Goal: Task Accomplishment & Management: Manage account settings

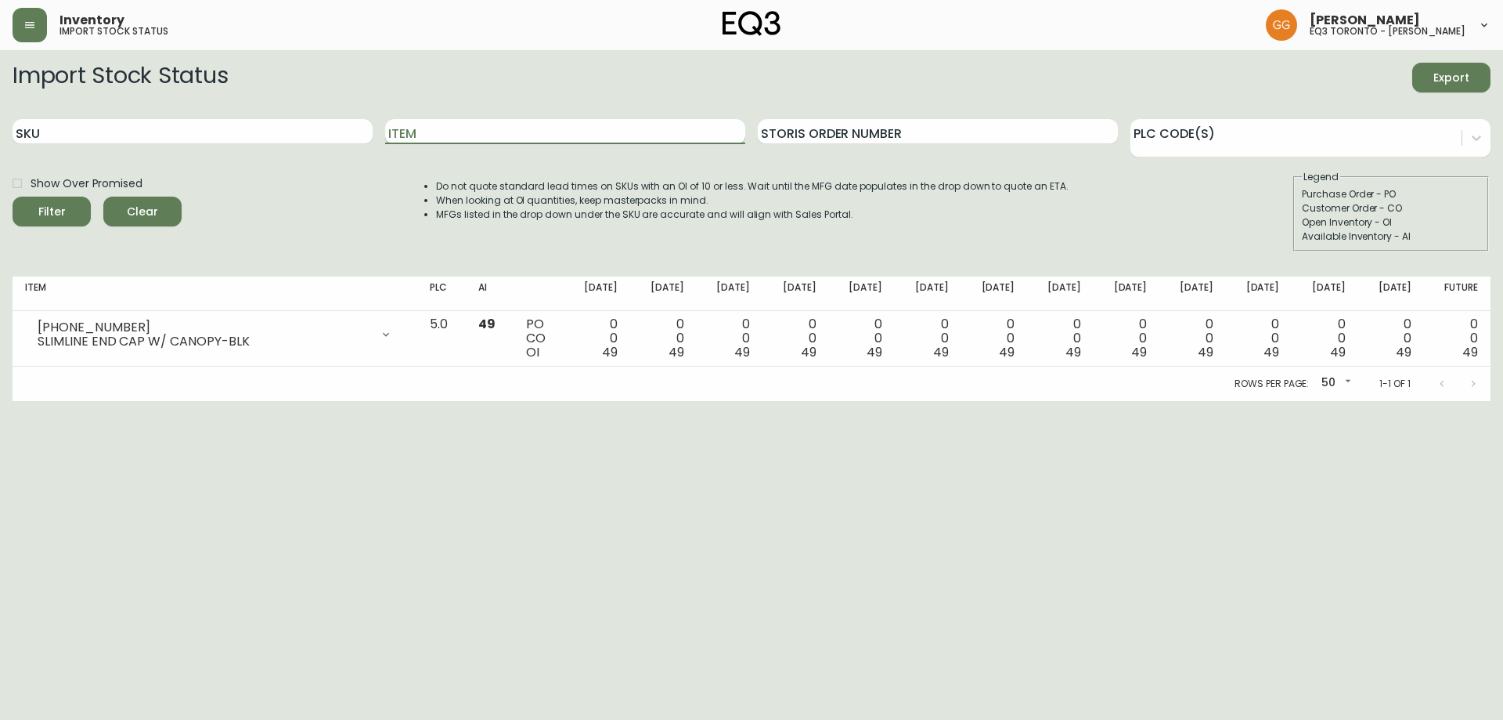
drag, startPoint x: 433, startPoint y: 133, endPoint x: 401, endPoint y: 132, distance: 32.1
click at [431, 133] on input "Item" at bounding box center [565, 131] width 360 height 25
type input "ALTO"
click at [13, 197] on button "Filter" at bounding box center [52, 212] width 78 height 30
click at [500, 401] on html "Inventory import stock status [PERSON_NAME] eq3 toronto - [PERSON_NAME] Import …" at bounding box center [751, 200] width 1503 height 401
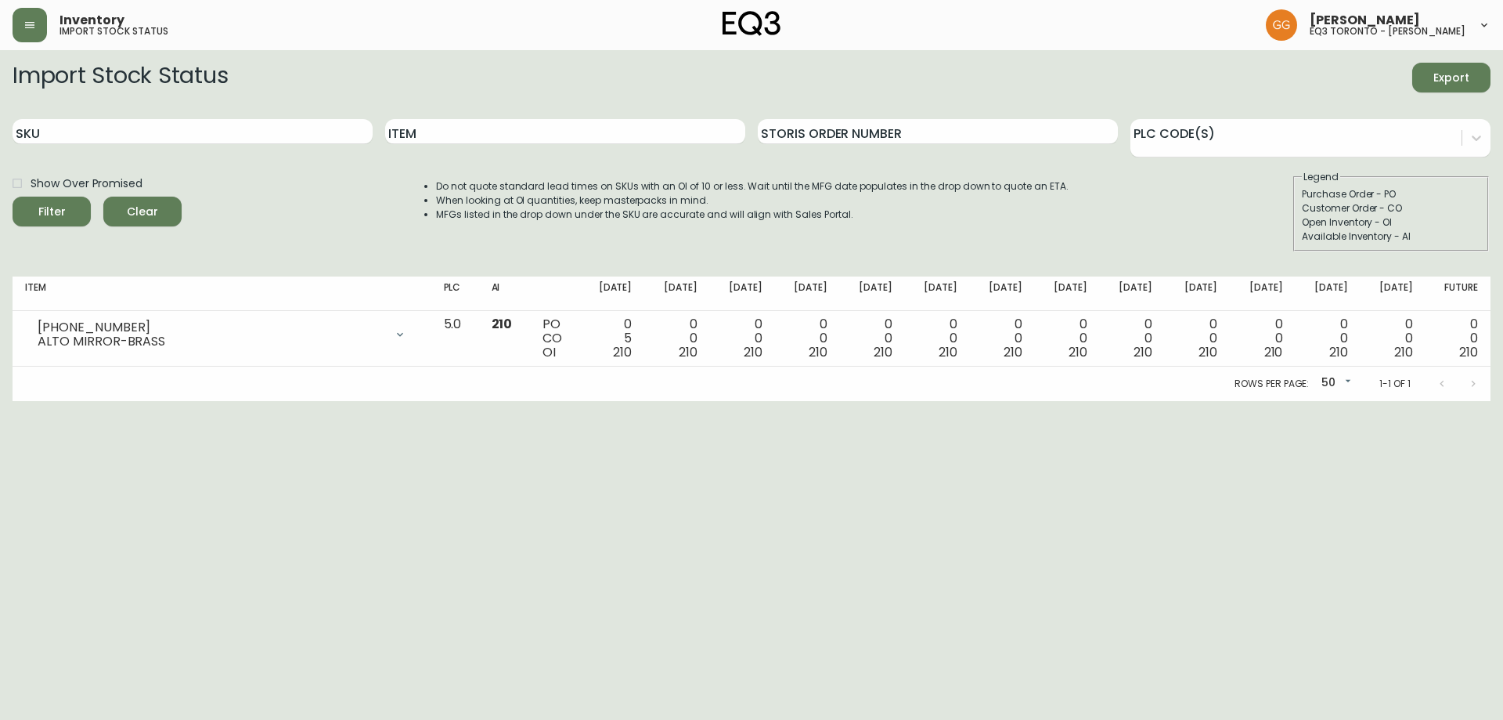
drag, startPoint x: 1322, startPoint y: 530, endPoint x: 1309, endPoint y: 521, distance: 15.2
click at [1321, 401] on html "Inventory import stock status [PERSON_NAME] eq3 toronto - [PERSON_NAME] Import …" at bounding box center [751, 200] width 1503 height 401
click at [20, 31] on button "button" at bounding box center [30, 25] width 34 height 34
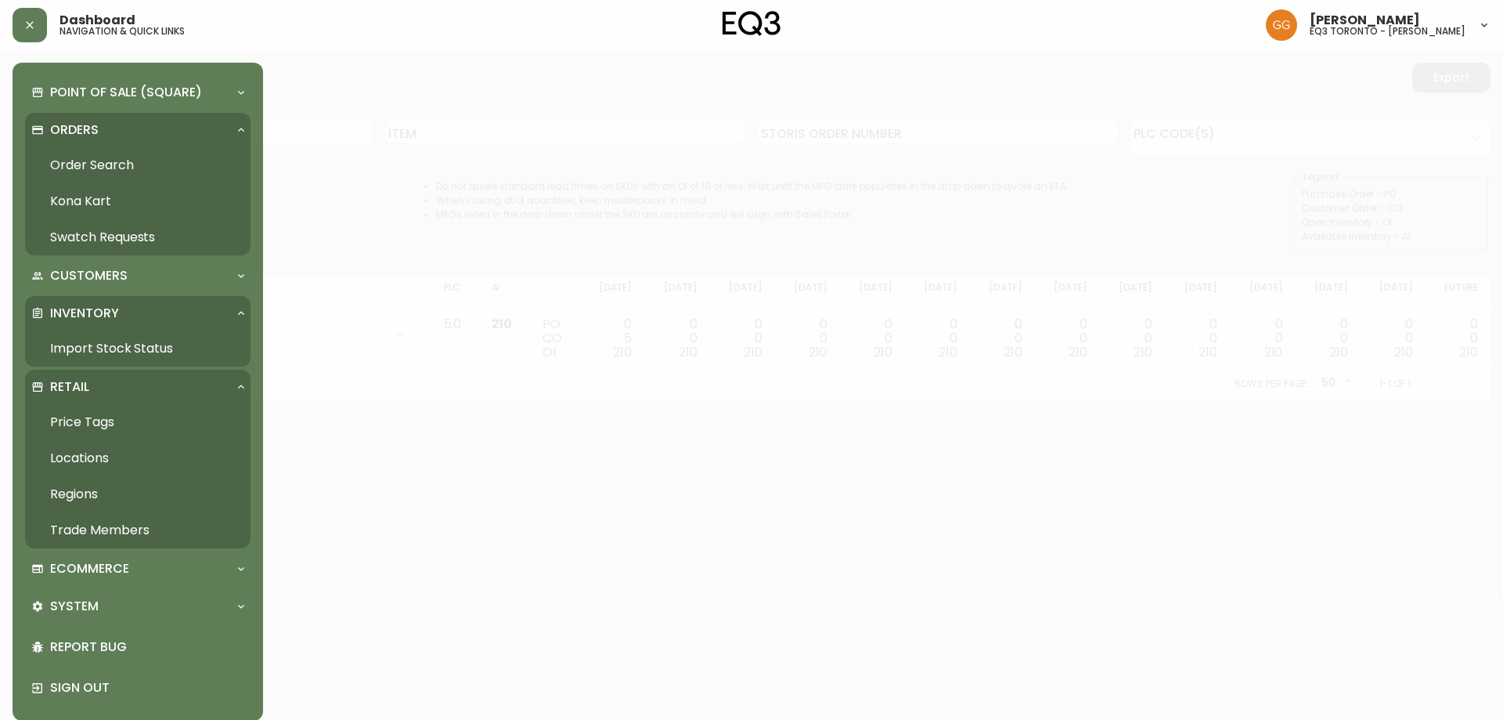
click at [101, 531] on link "Trade Members" at bounding box center [137, 530] width 225 height 36
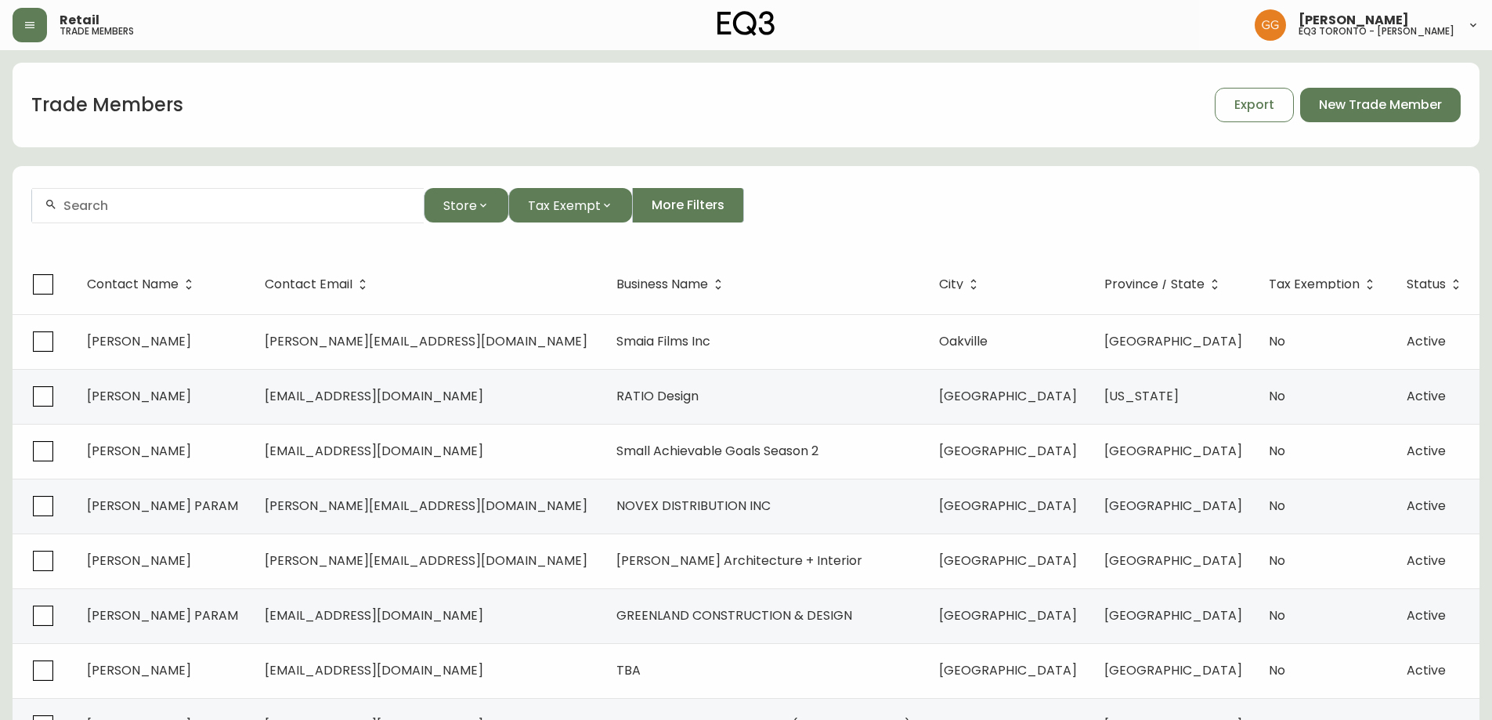
click at [202, 198] on input "text" at bounding box center [237, 205] width 348 height 15
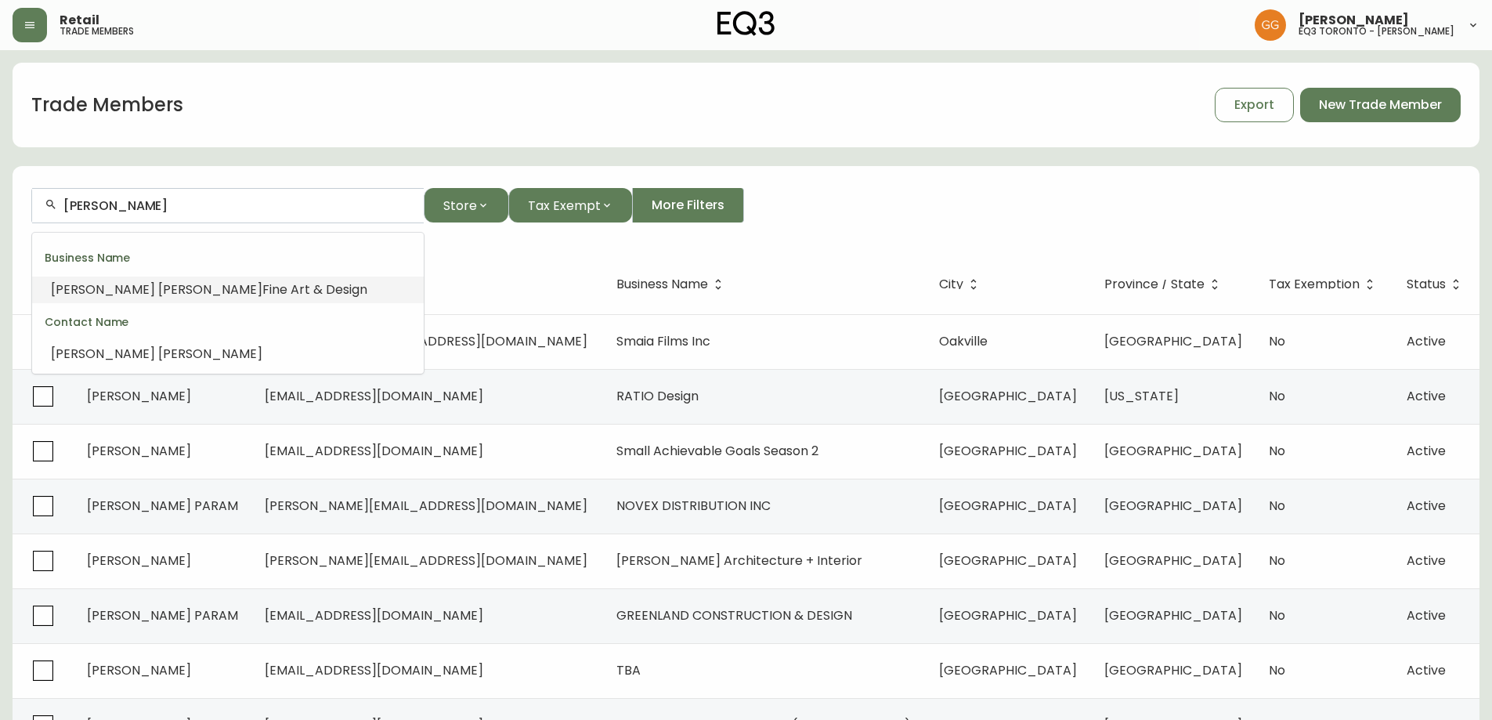
click at [262, 280] on span "Fine Art & Design" at bounding box center [314, 289] width 105 height 18
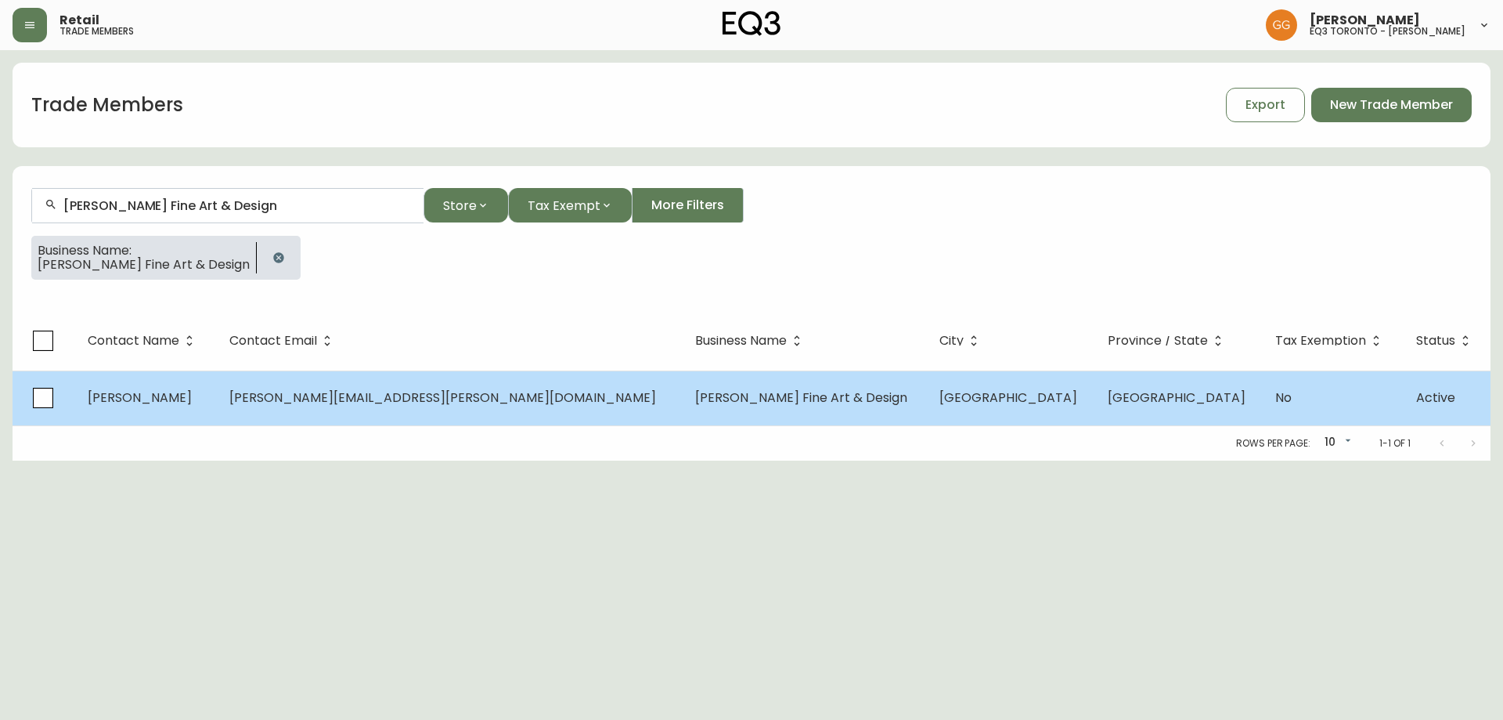
type input "[PERSON_NAME] Fine Art & Design"
click at [692, 409] on td "[PERSON_NAME] Fine Art & Design" at bounding box center [805, 397] width 244 height 55
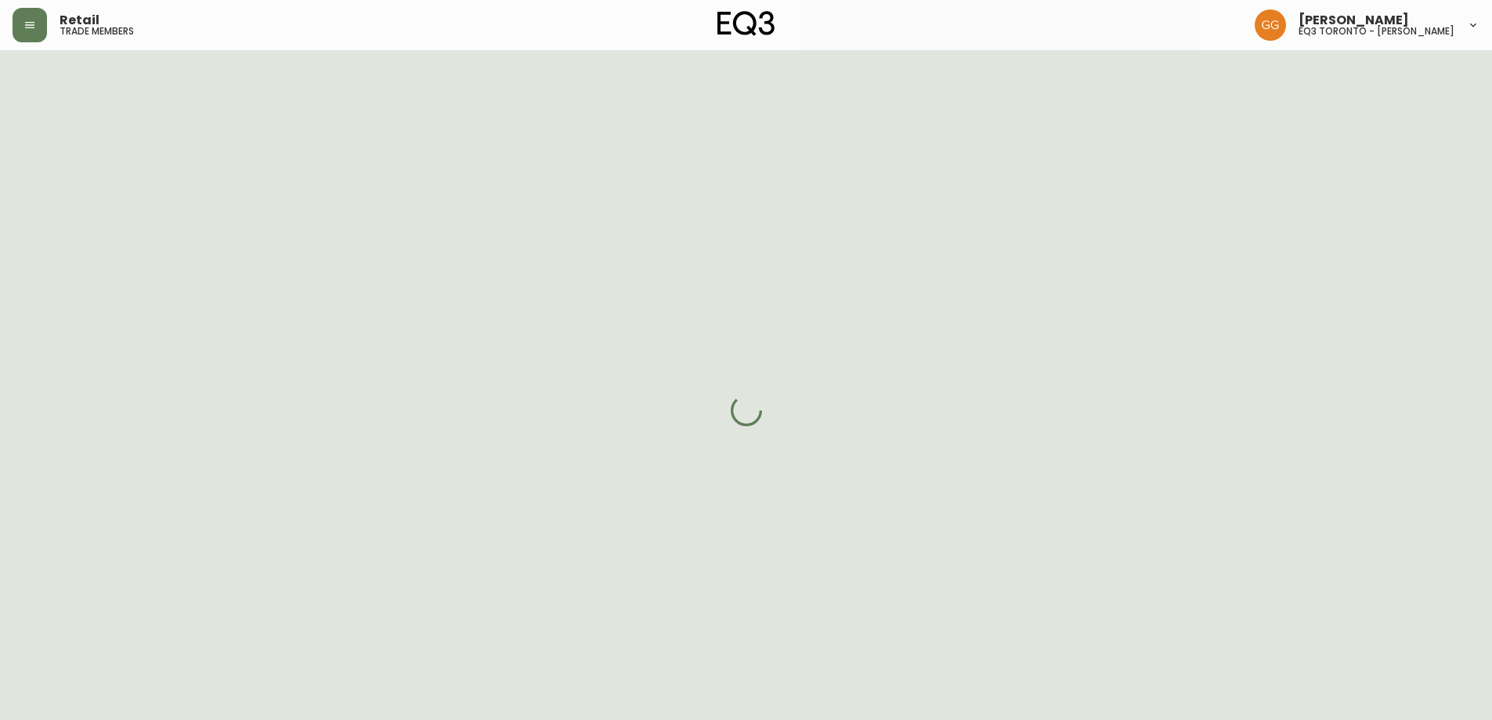
select select "ON"
select select "CA"
select select "CA_EN"
select select "Other"
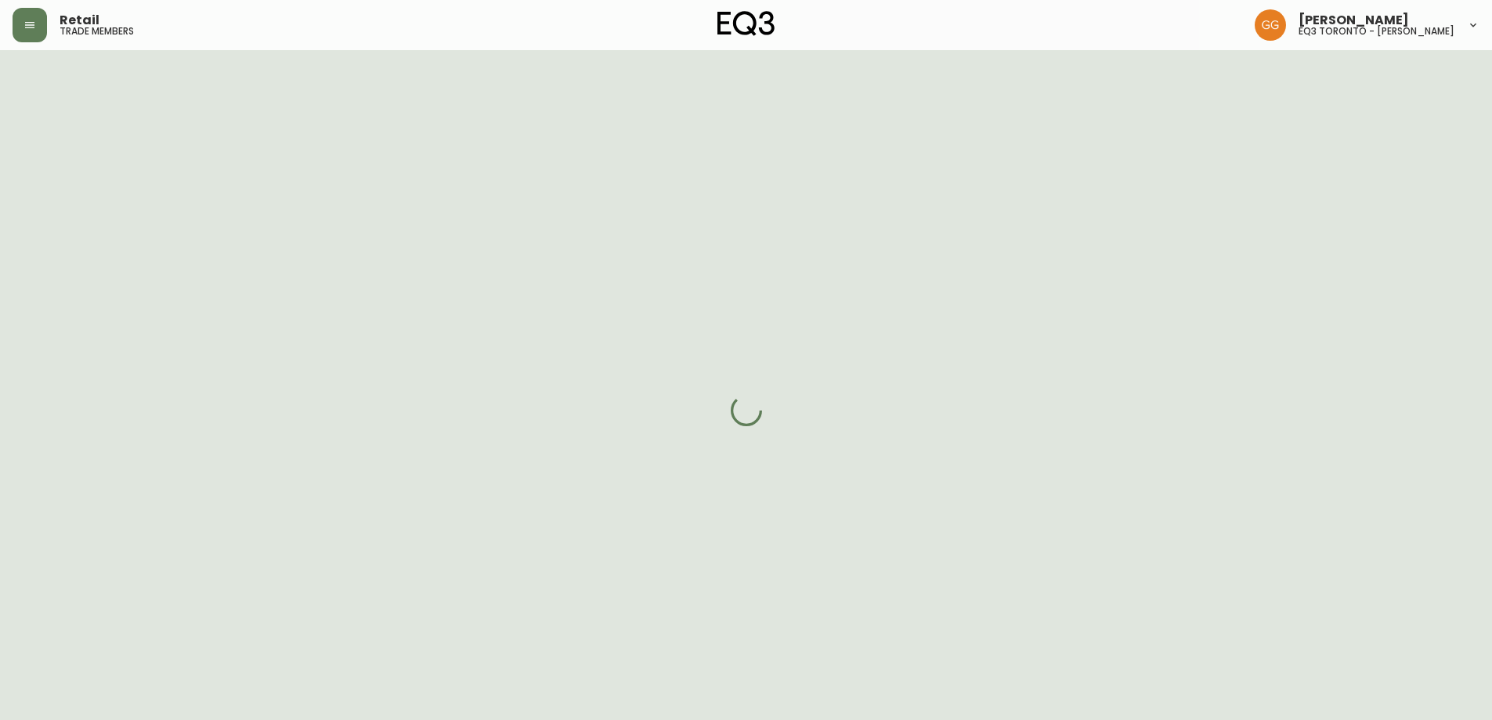
select select "cjw10z96s008u6gs0ccm7hd19"
select select "false"
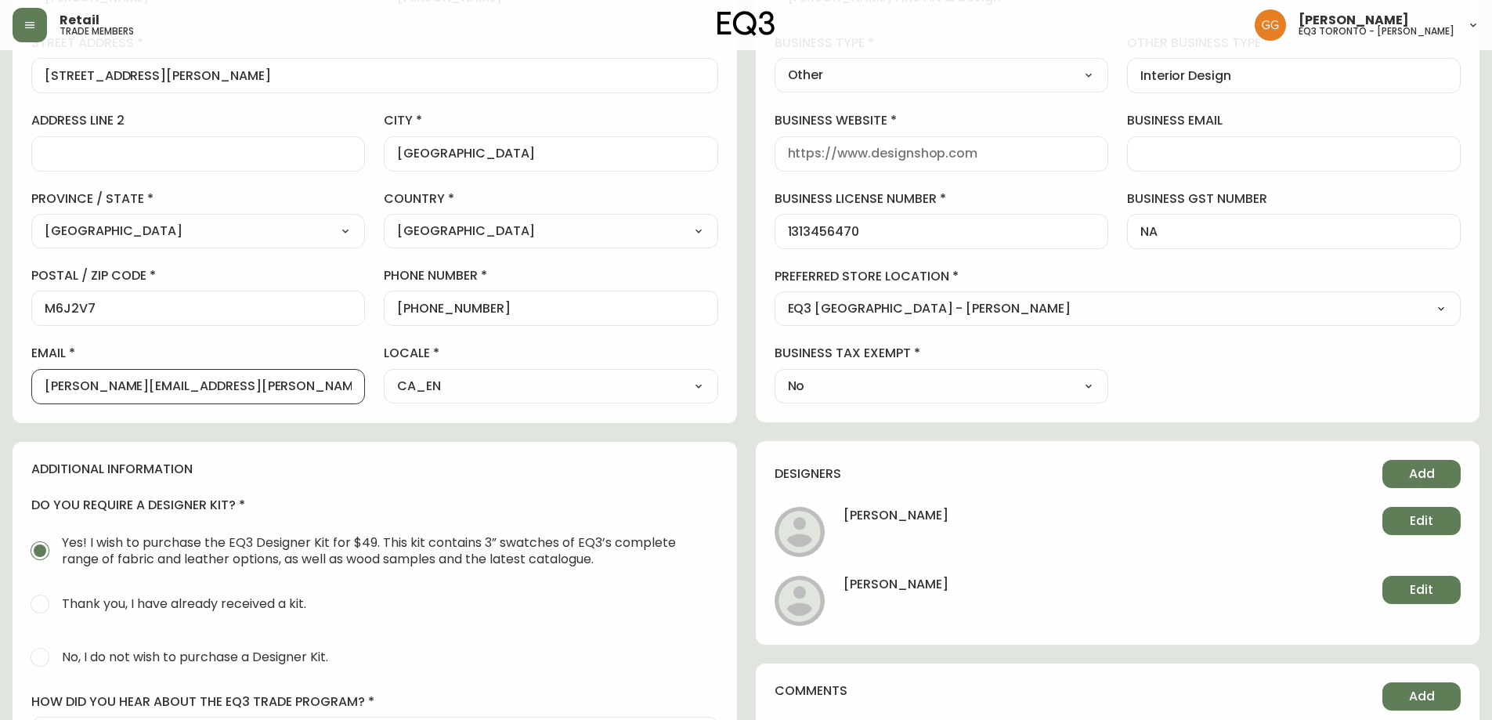
drag, startPoint x: 189, startPoint y: 389, endPoint x: 14, endPoint y: 391, distance: 175.4
click at [14, 391] on div "contact information first name [PERSON_NAME] last name [PERSON_NAME][GEOGRAPHIC…" at bounding box center [375, 161] width 724 height 521
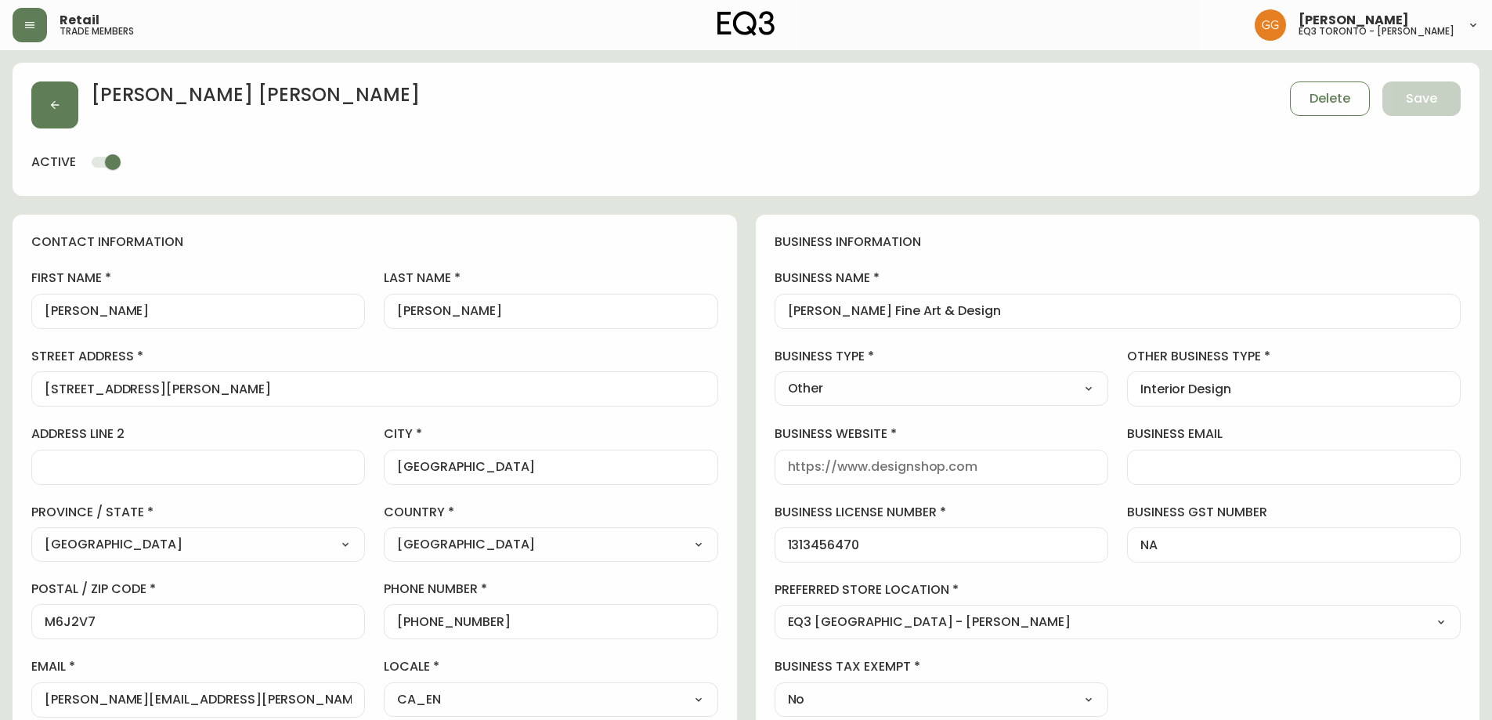
click at [1340, 264] on div "business information business name [PERSON_NAME] Fine Art & Design business typ…" at bounding box center [1118, 475] width 724 height 521
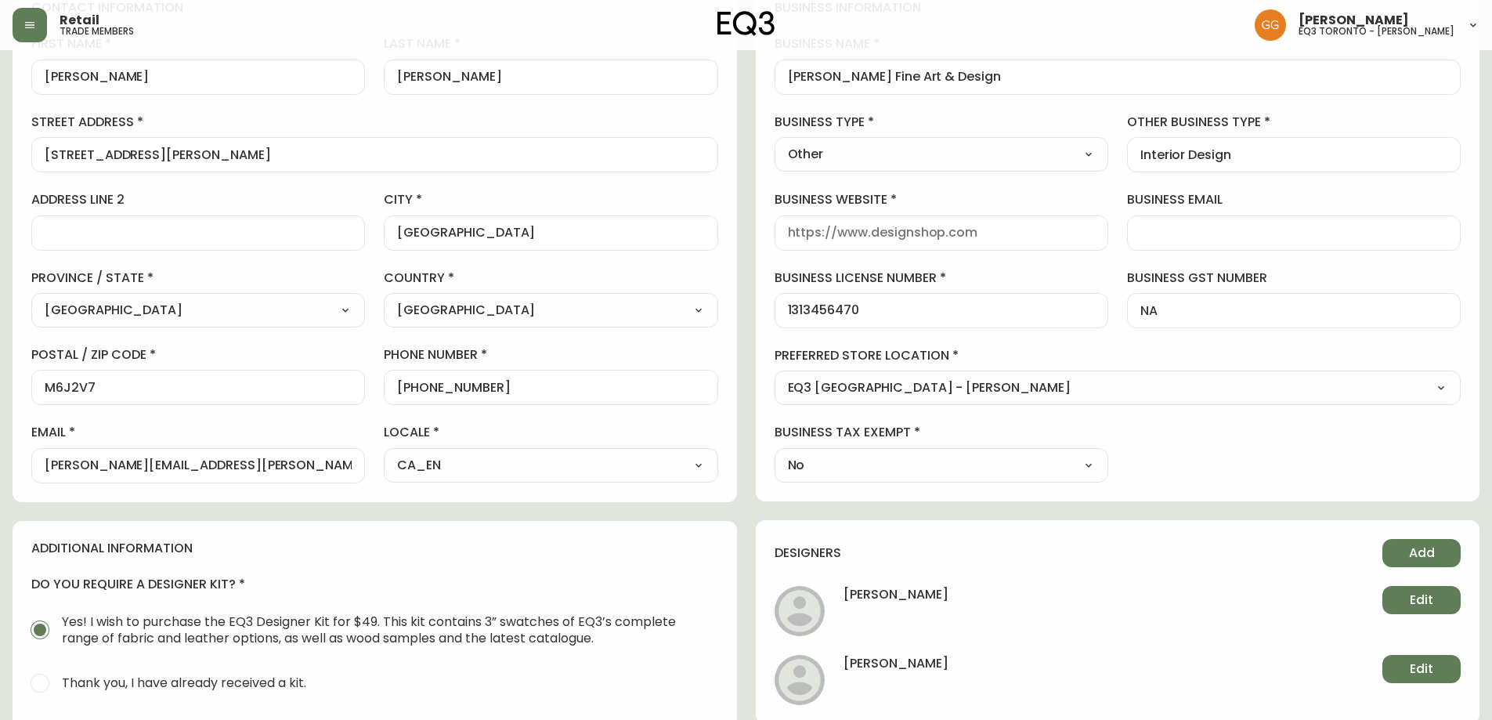
scroll to position [235, 0]
drag, startPoint x: 139, startPoint y: 464, endPoint x: 0, endPoint y: 460, distance: 138.7
click at [0, 460] on main "[PERSON_NAME] Save active contact information first name [PERSON_NAME] last nam…" at bounding box center [746, 441] width 1492 height 1252
drag, startPoint x: 1399, startPoint y: 448, endPoint x: 882, endPoint y: 197, distance: 574.6
click at [1399, 448] on div "business information business name [PERSON_NAME] Fine Art & Design business typ…" at bounding box center [1118, 240] width 724 height 521
